Goal: Task Accomplishment & Management: Use online tool/utility

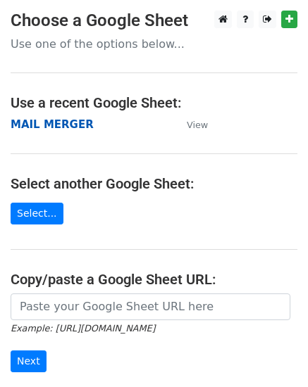
click at [38, 122] on strong "MAIL MERGER" at bounding box center [52, 124] width 83 height 13
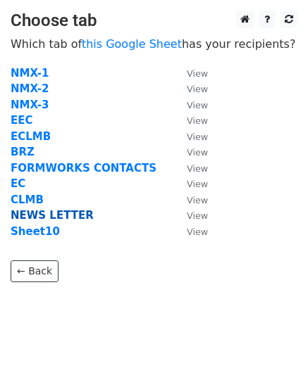
click at [22, 220] on strong "NEWS LETTER" at bounding box center [52, 215] width 83 height 13
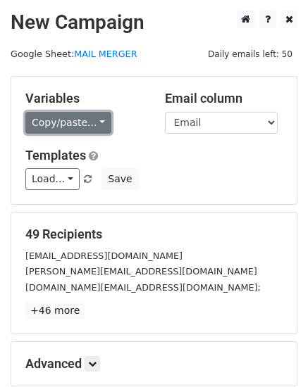
click at [61, 126] on link "Copy/paste..." at bounding box center [68, 123] width 86 height 22
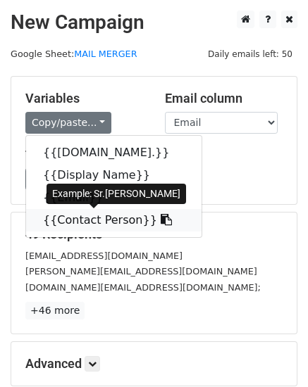
click at [72, 216] on link "{{Contact Person}}" at bounding box center [113, 220] width 175 height 23
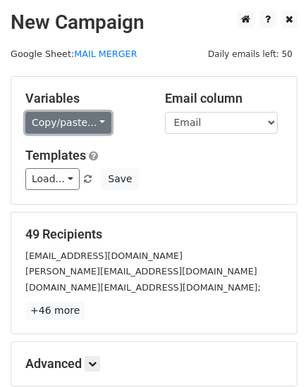
click at [87, 116] on link "Copy/paste..." at bounding box center [68, 123] width 86 height 22
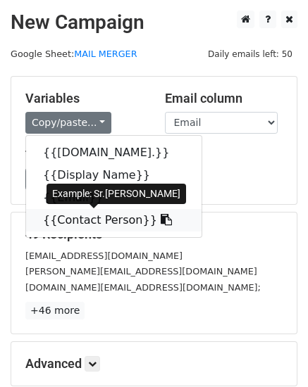
click at [94, 220] on link "{{Contact Person}}" at bounding box center [113, 220] width 175 height 23
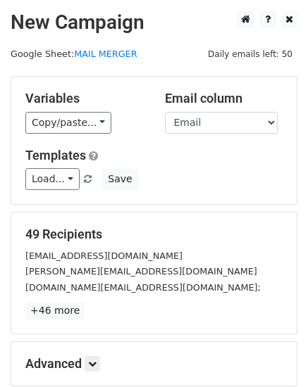
scroll to position [160, 0]
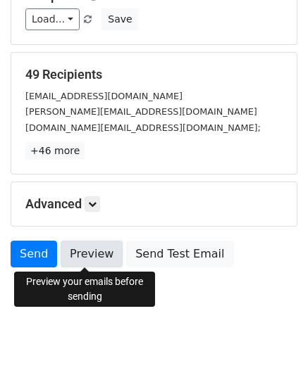
click at [88, 265] on link "Preview" at bounding box center [92, 254] width 62 height 27
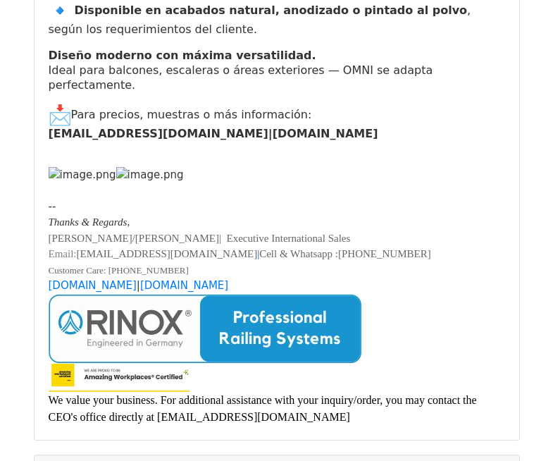
scroll to position [2677, 0]
